Goal: Information Seeking & Learning: Check status

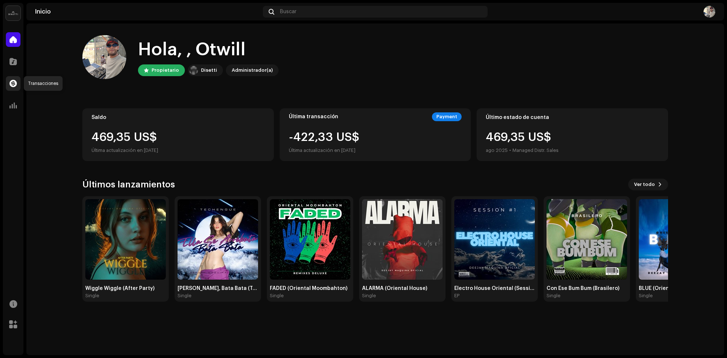
click at [14, 88] on div at bounding box center [13, 83] width 15 height 15
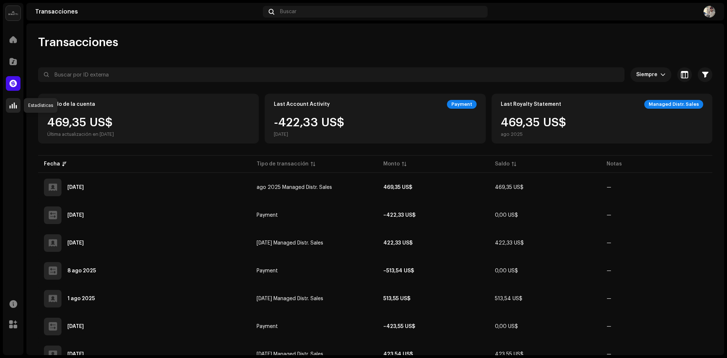
click at [16, 105] on span at bounding box center [13, 106] width 7 height 6
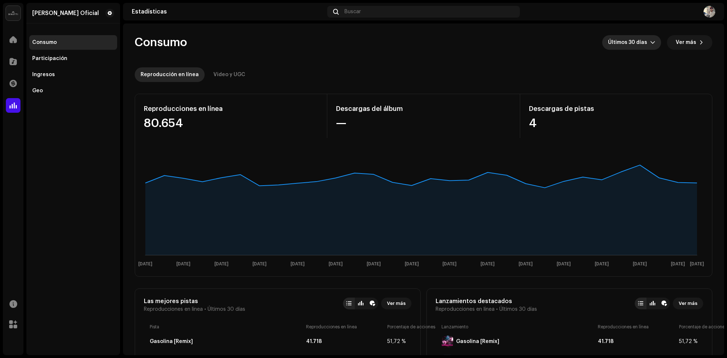
click at [654, 39] on p-select "Últimos 30 días" at bounding box center [632, 42] width 59 height 15
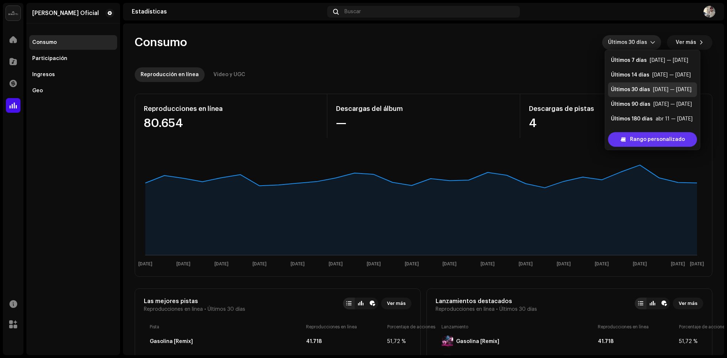
scroll to position [11, 0]
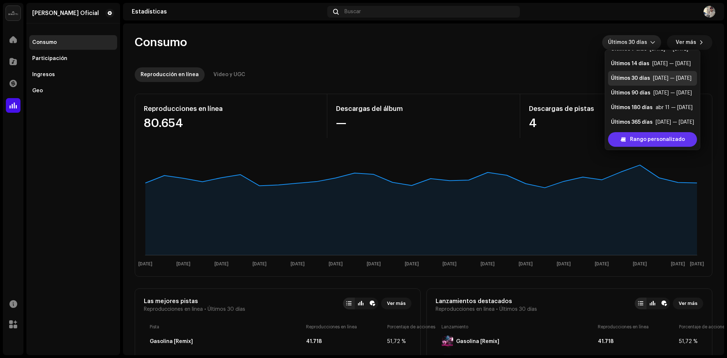
click at [656, 141] on span "Rango personalizado" at bounding box center [657, 139] width 55 height 15
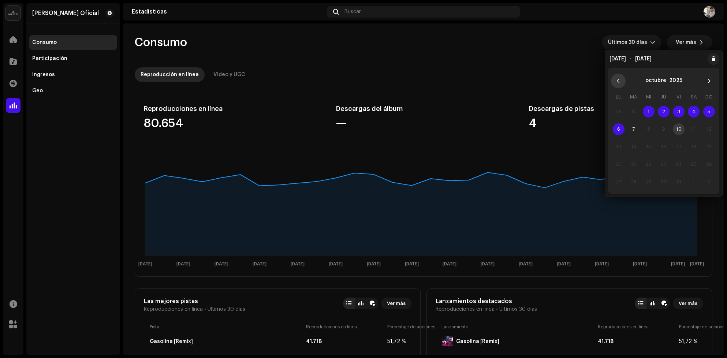
click at [617, 79] on icon "Previous Month" at bounding box center [618, 80] width 5 height 5
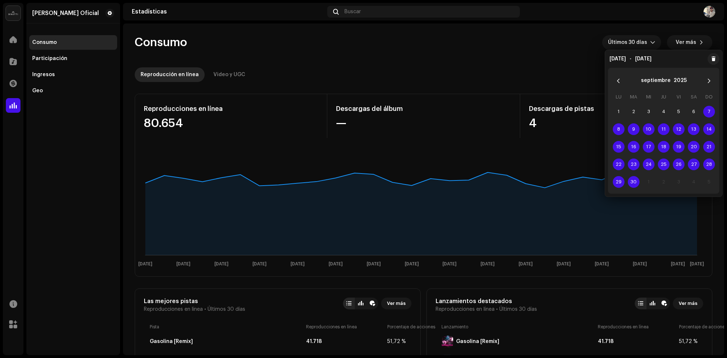
click at [617, 79] on icon "Previous Month" at bounding box center [618, 80] width 5 height 5
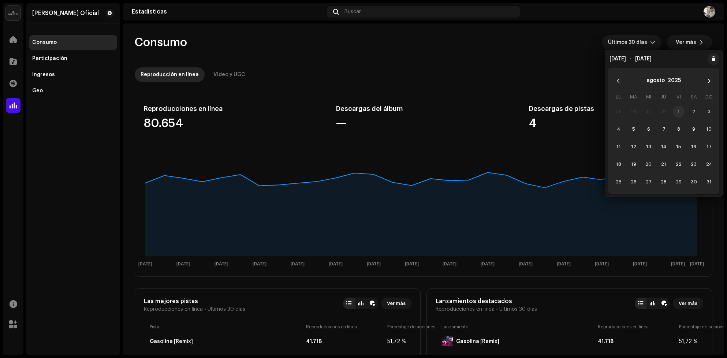
click at [681, 114] on span "1" at bounding box center [679, 112] width 12 height 12
click at [712, 185] on span "31" at bounding box center [710, 182] width 12 height 12
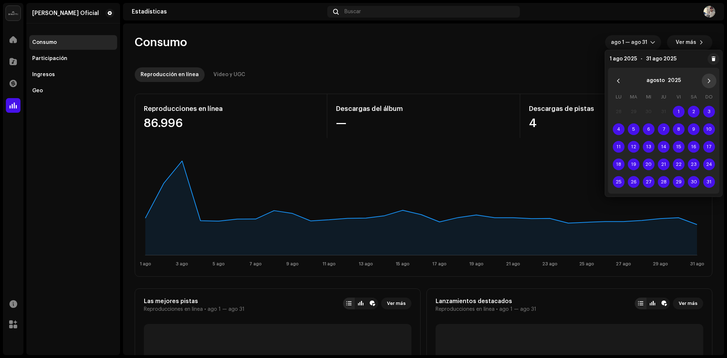
click at [708, 80] on icon "Next Month" at bounding box center [709, 80] width 5 height 5
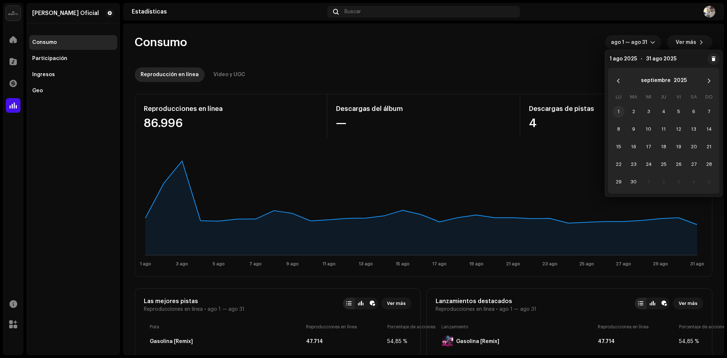
click at [619, 111] on span "1" at bounding box center [619, 112] width 12 height 12
click at [634, 182] on span "30" at bounding box center [634, 182] width 12 height 12
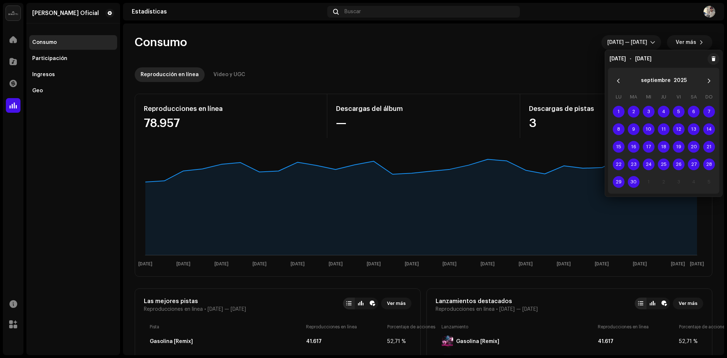
click at [527, 62] on re-o-consumption-dashboard-header "Consumo sept 1 — sept 30 Ver más Reproducción en línea Video y UGC" at bounding box center [424, 55] width 578 height 64
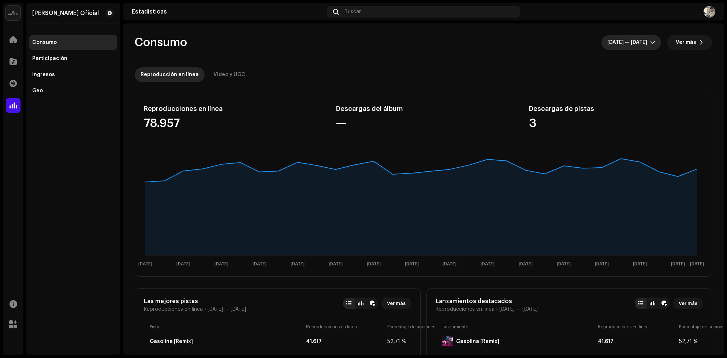
click at [641, 40] on span "sept 1 — sept 30" at bounding box center [629, 42] width 43 height 15
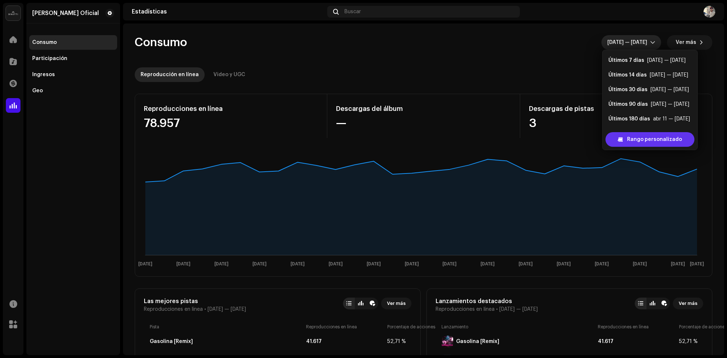
click at [663, 141] on span "Rango personalizado" at bounding box center [654, 139] width 55 height 15
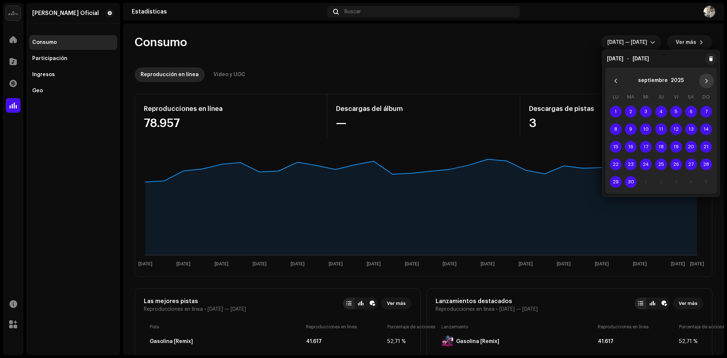
click at [703, 83] on button "Next Month" at bounding box center [707, 81] width 15 height 15
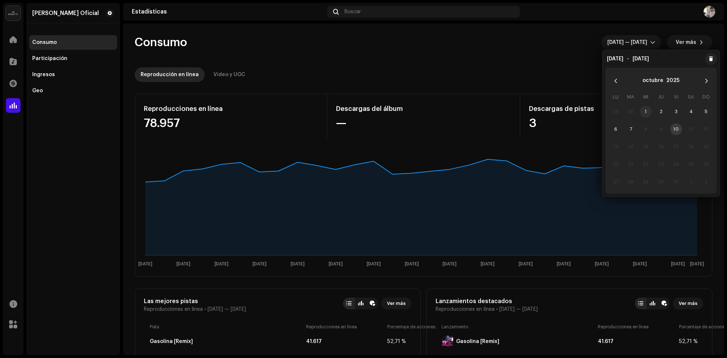
click at [648, 110] on span "1" at bounding box center [646, 112] width 12 height 12
click at [631, 131] on span "7" at bounding box center [631, 129] width 12 height 12
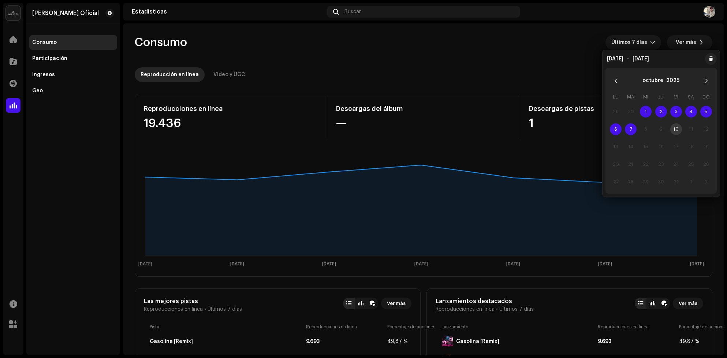
drag, startPoint x: 508, startPoint y: 38, endPoint x: 516, endPoint y: 69, distance: 31.8
click at [508, 37] on div "Consumo Últimos 7 días Ver más" at bounding box center [424, 42] width 578 height 15
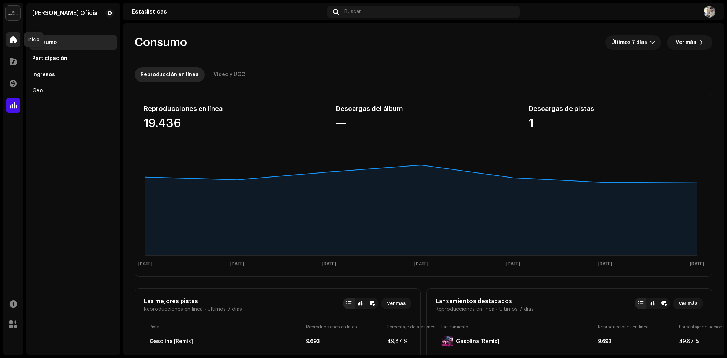
click at [16, 42] on span at bounding box center [13, 40] width 7 height 6
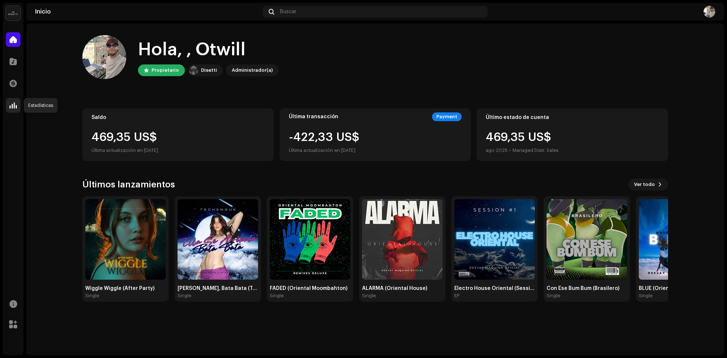
click at [20, 102] on div at bounding box center [13, 105] width 15 height 15
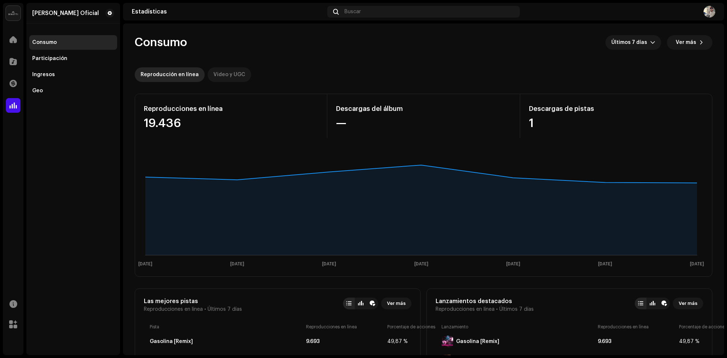
click at [218, 75] on div "Video y UGC" at bounding box center [230, 74] width 32 height 15
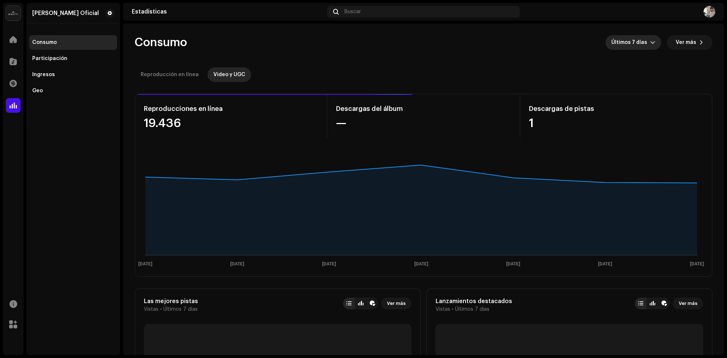
click at [651, 41] on icon "dropdown trigger" at bounding box center [653, 42] width 5 height 5
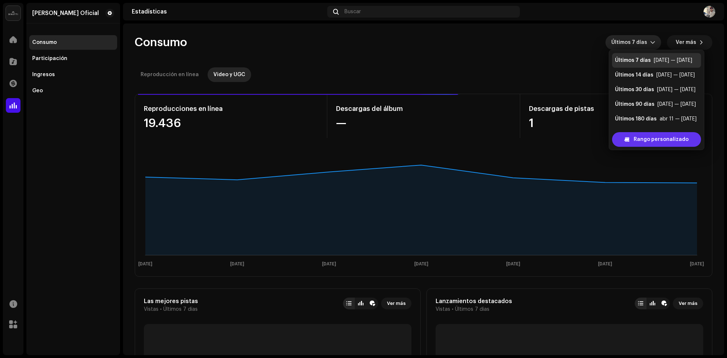
scroll to position [11, 0]
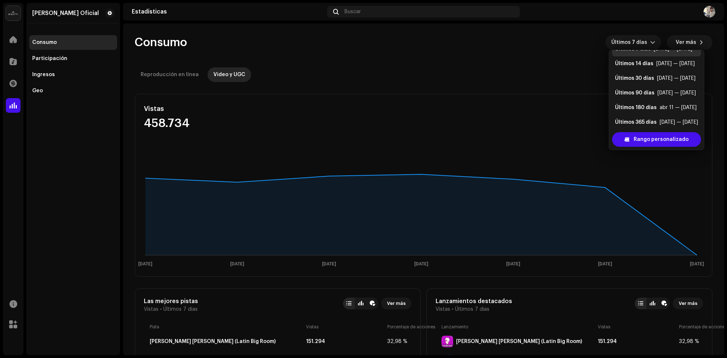
click at [310, 47] on div "Consumo Últimos 7 días Ver más" at bounding box center [424, 42] width 578 height 15
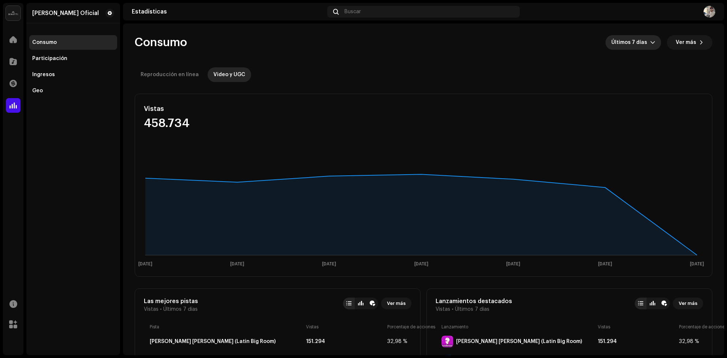
click at [652, 37] on div "dropdown trigger" at bounding box center [653, 42] width 5 height 15
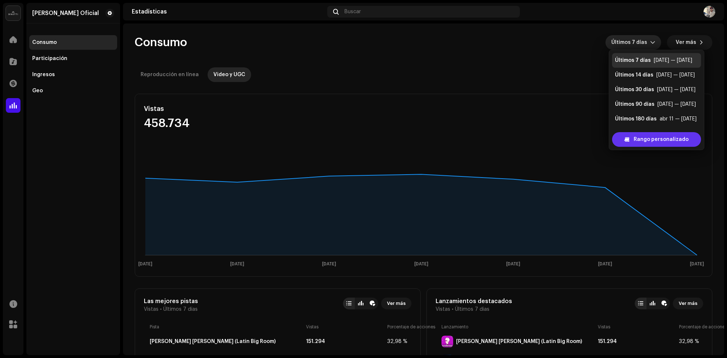
scroll to position [11, 0]
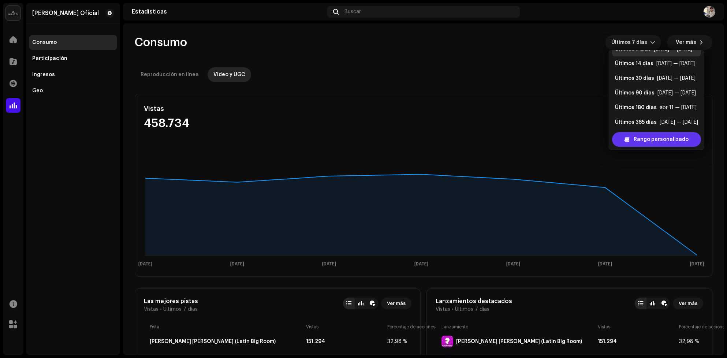
click at [660, 140] on span "Rango personalizado" at bounding box center [661, 139] width 55 height 15
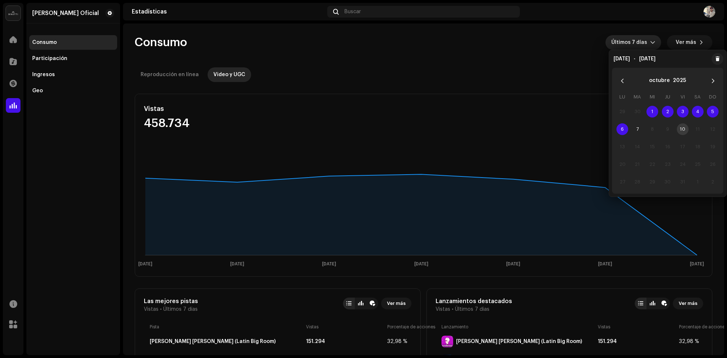
click at [643, 49] on span "Últimos 7 días" at bounding box center [631, 42] width 39 height 15
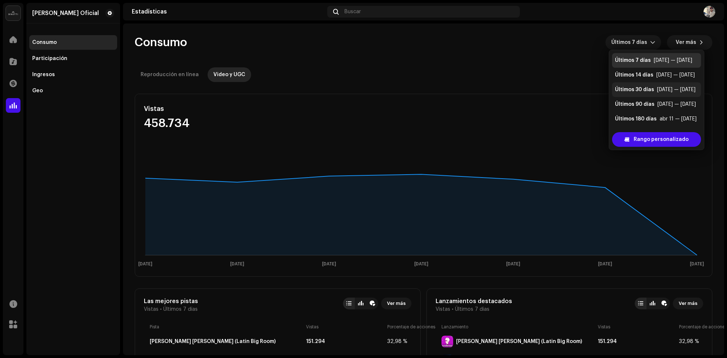
click at [657, 92] on div "sept 8 — oct 7" at bounding box center [676, 89] width 38 height 7
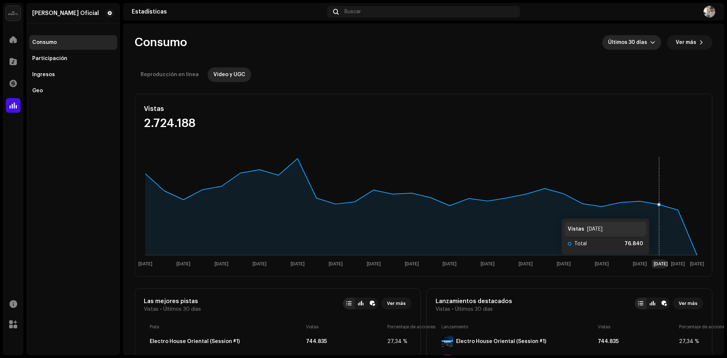
scroll to position [110, 0]
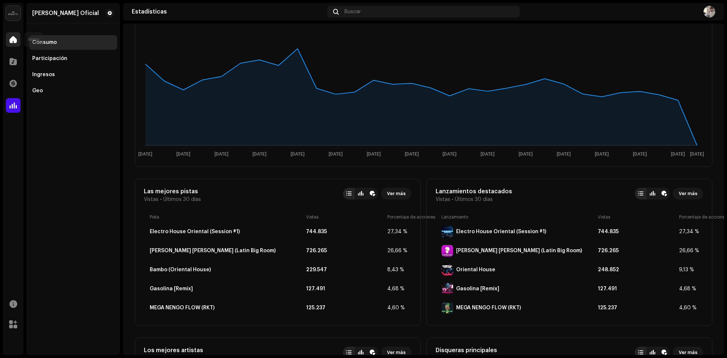
click at [12, 37] on span at bounding box center [13, 40] width 7 height 6
